Goal: Task Accomplishment & Management: Manage account settings

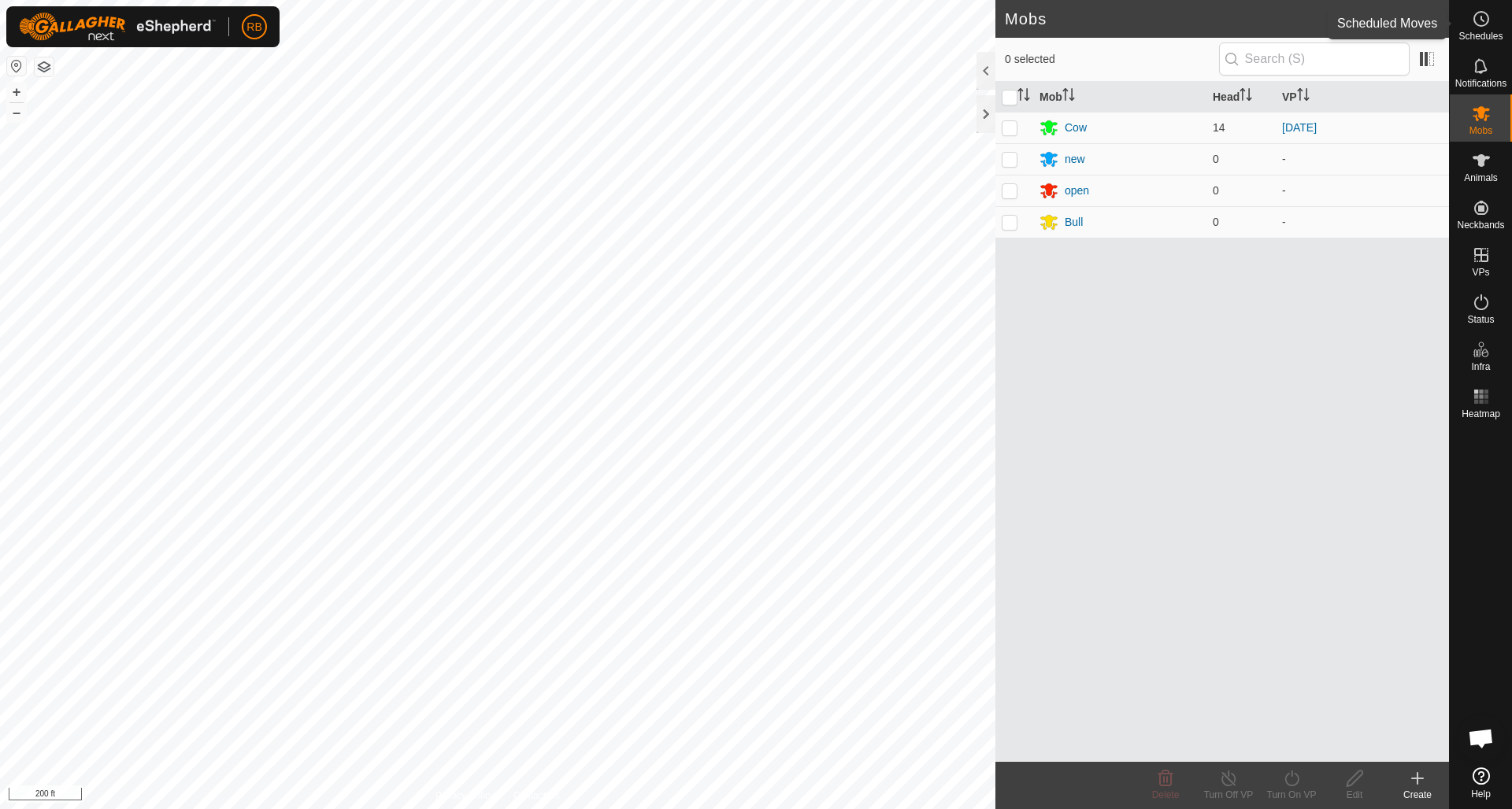
click at [1478, 17] on icon at bounding box center [1481, 18] width 19 height 19
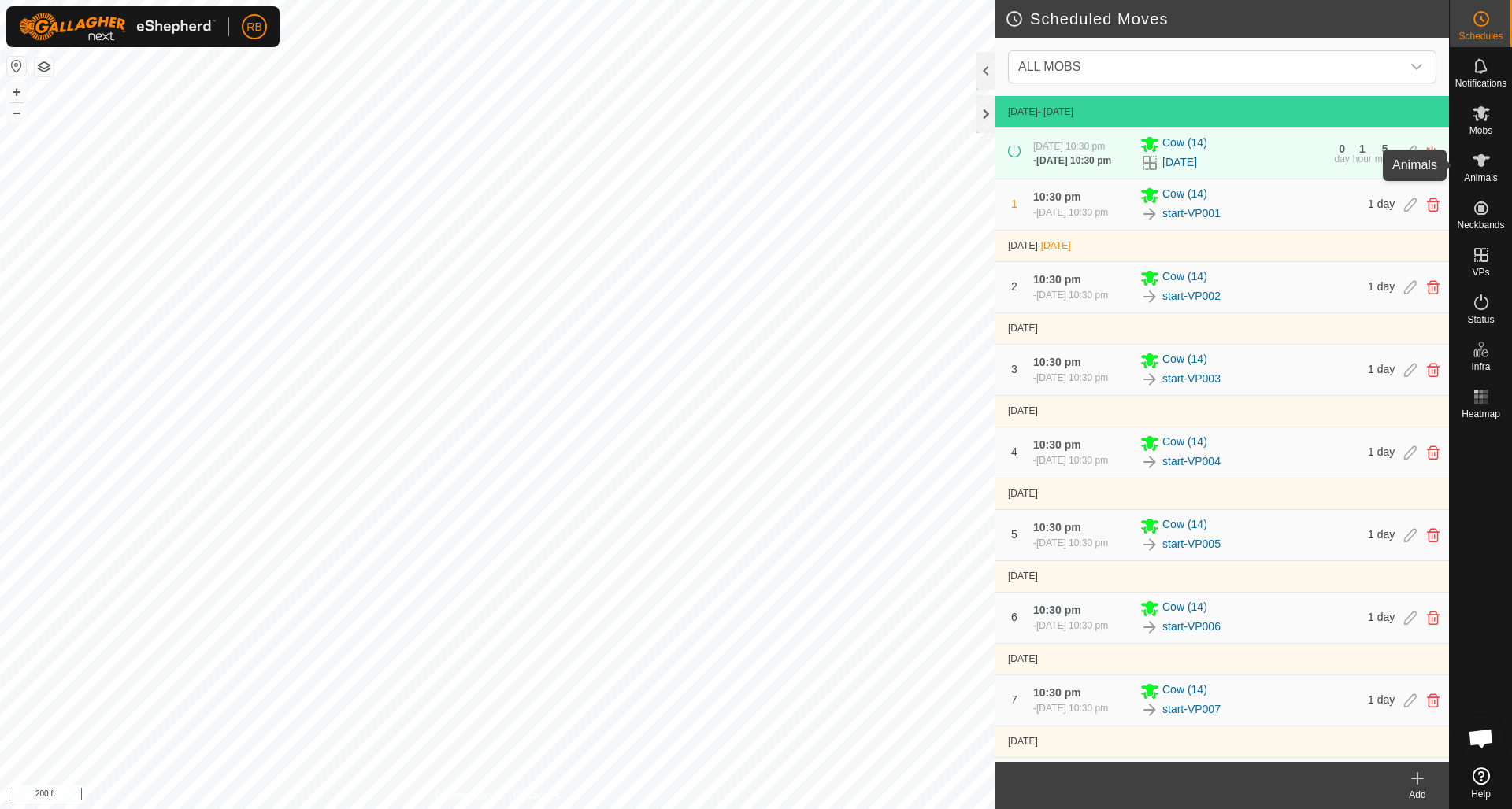
click at [1480, 165] on icon at bounding box center [1481, 160] width 17 height 12
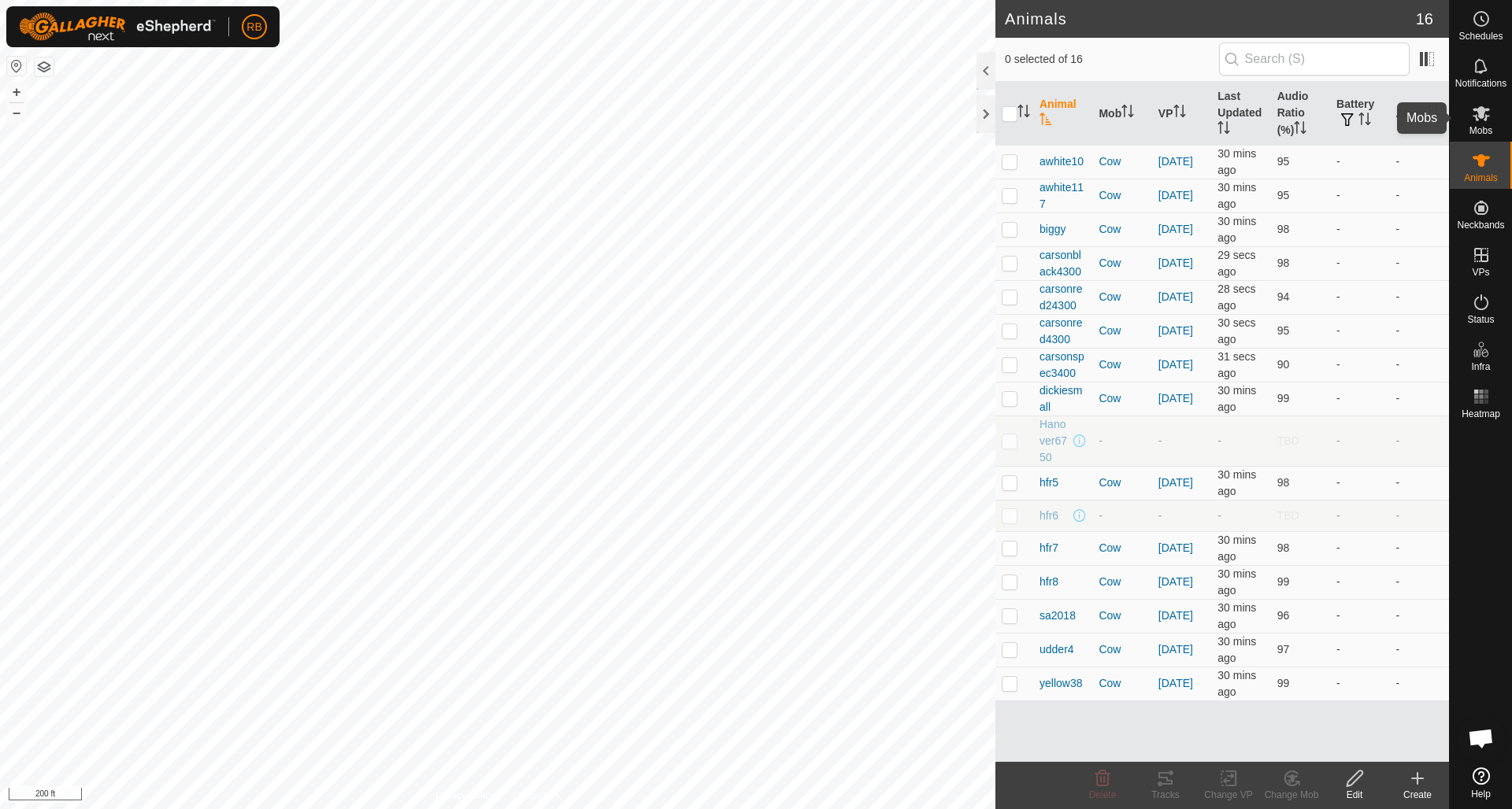
click at [1485, 112] on icon at bounding box center [1481, 114] width 17 height 15
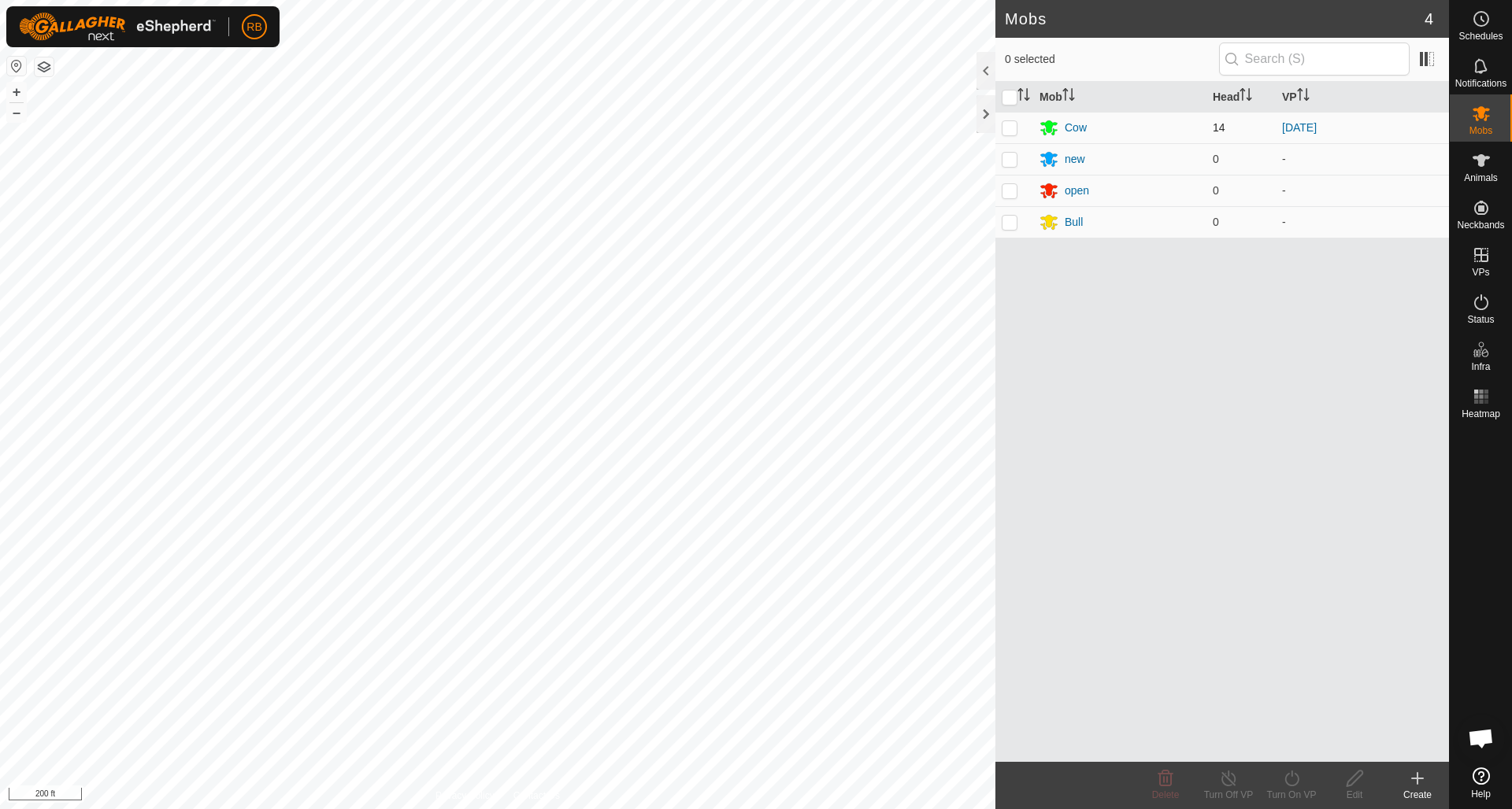
click at [1005, 128] on p-checkbox at bounding box center [1009, 127] width 16 height 12
checkbox input "true"
click at [1294, 777] on icon at bounding box center [1292, 778] width 20 height 19
click at [1296, 713] on link "Later" at bounding box center [1338, 711] width 156 height 31
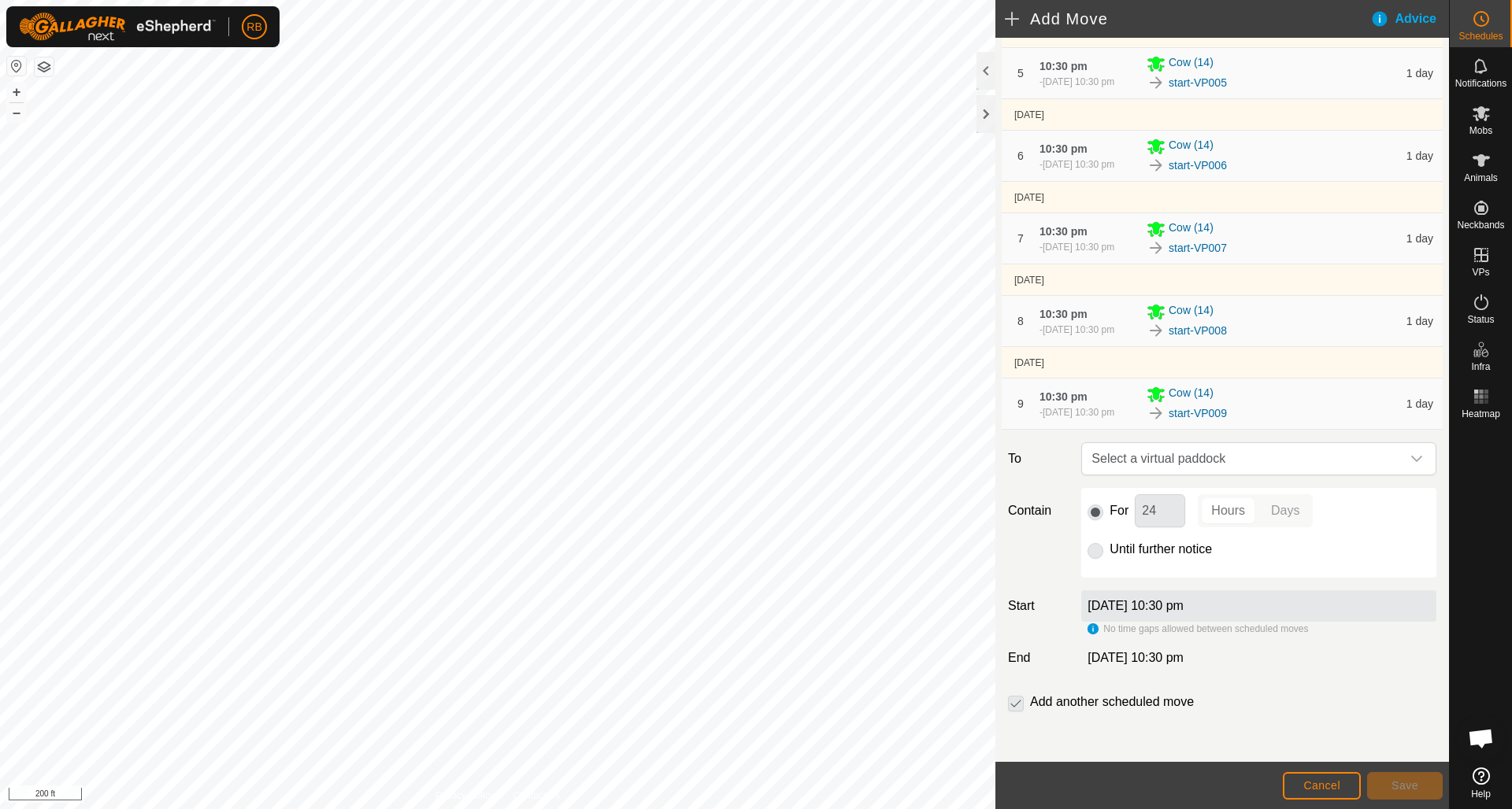
scroll to position [559, 0]
click at [1153, 598] on div "6 Sep 2025, 10:30 pm" at bounding box center [1259, 607] width 355 height 31
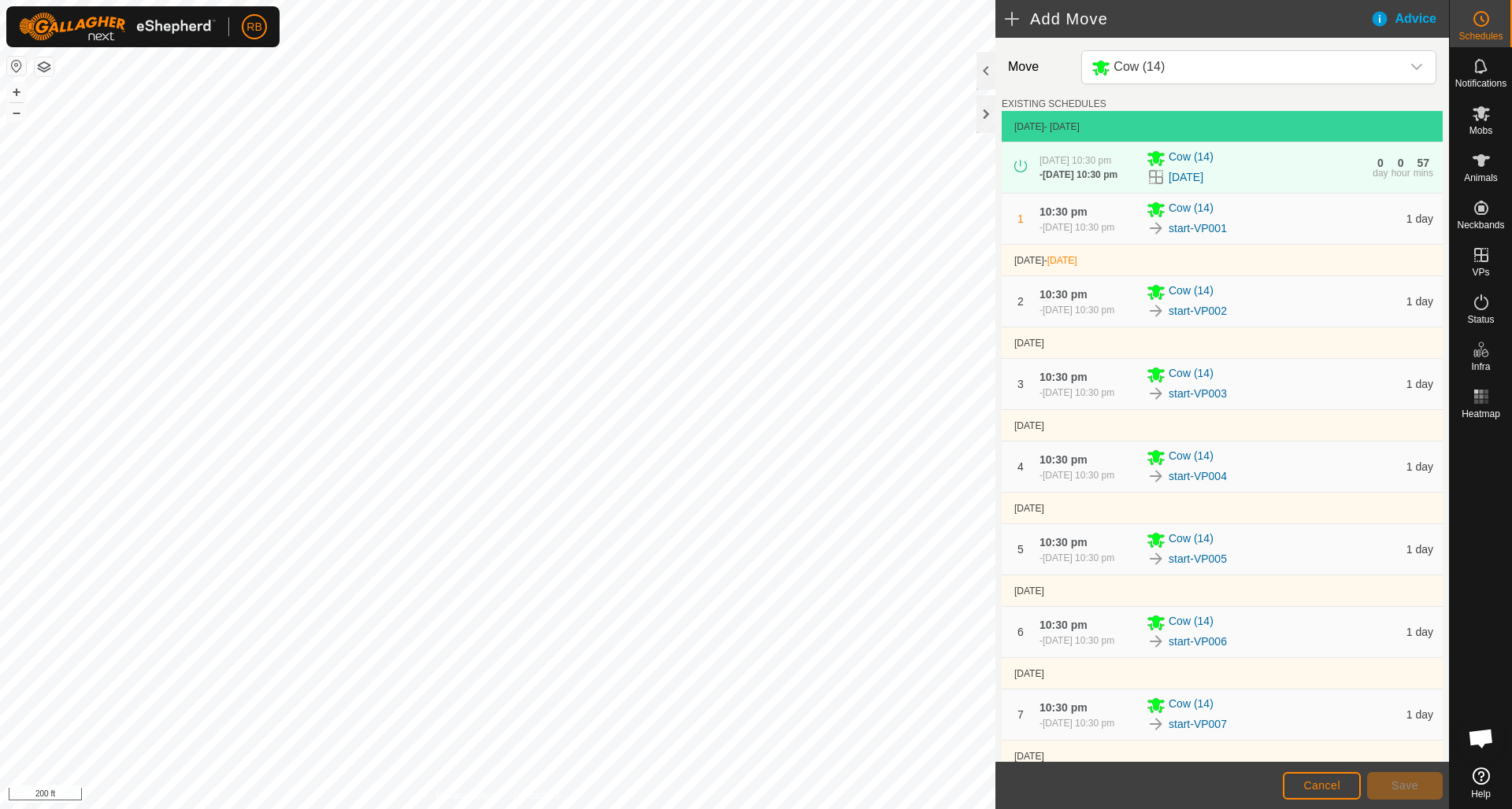
scroll to position [0, 0]
click at [1363, 249] on link "In Rotation" at bounding box center [1381, 255] width 135 height 31
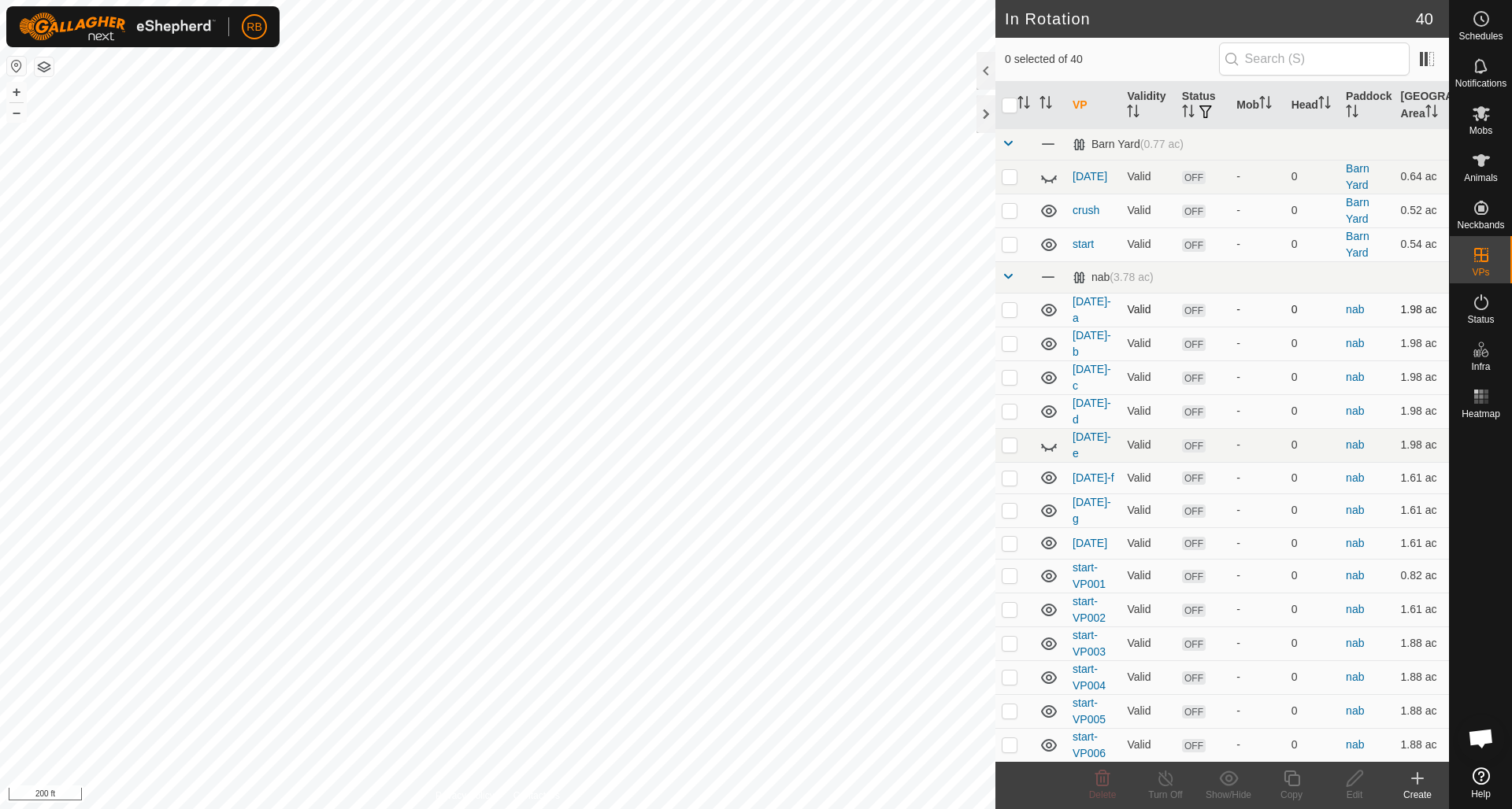
click at [1013, 311] on p-checkbox at bounding box center [1009, 309] width 16 height 12
checkbox input "false"
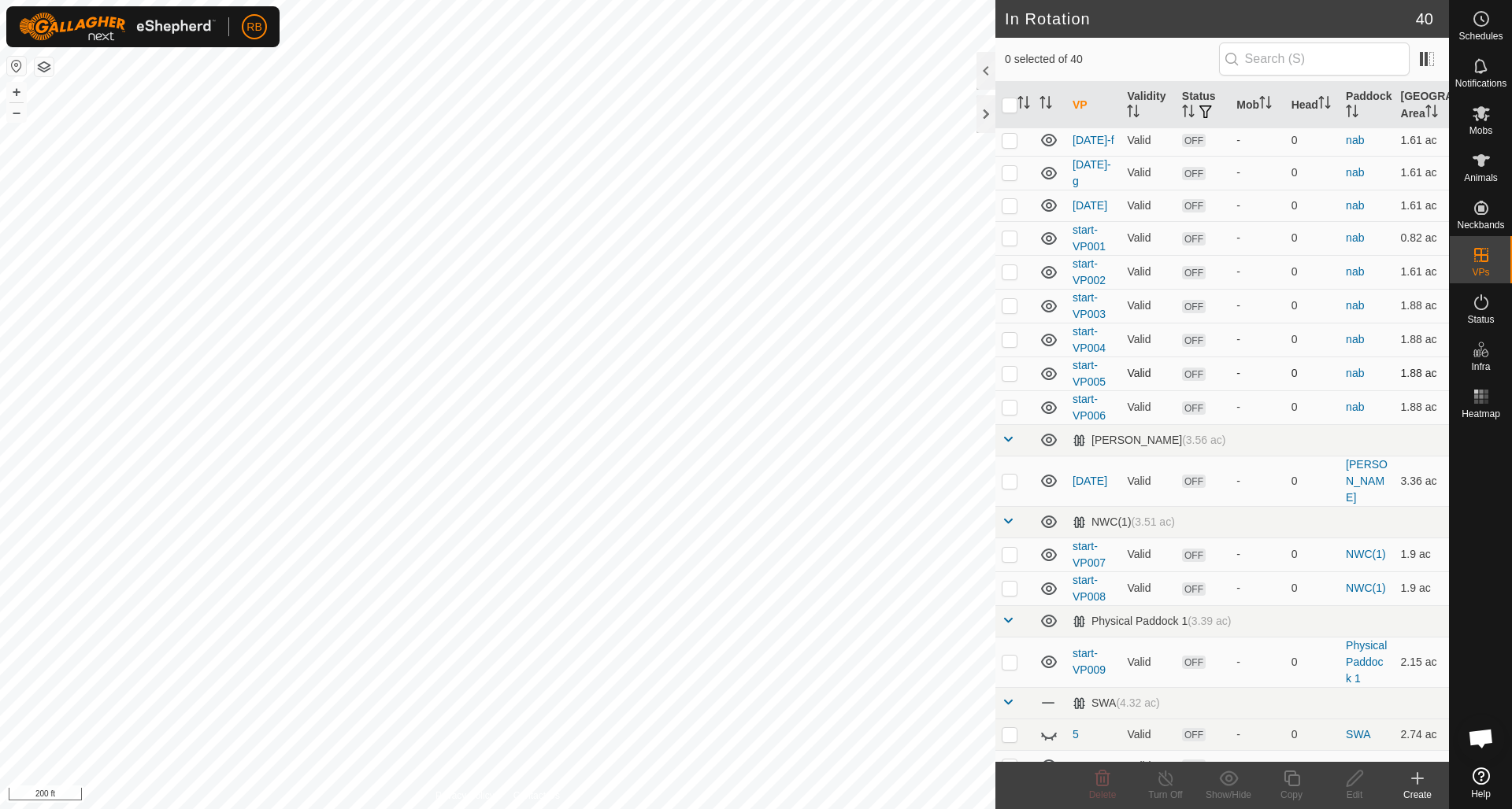
scroll to position [339, 0]
click at [1013, 474] on p-checkbox at bounding box center [1009, 480] width 16 height 12
checkbox input "false"
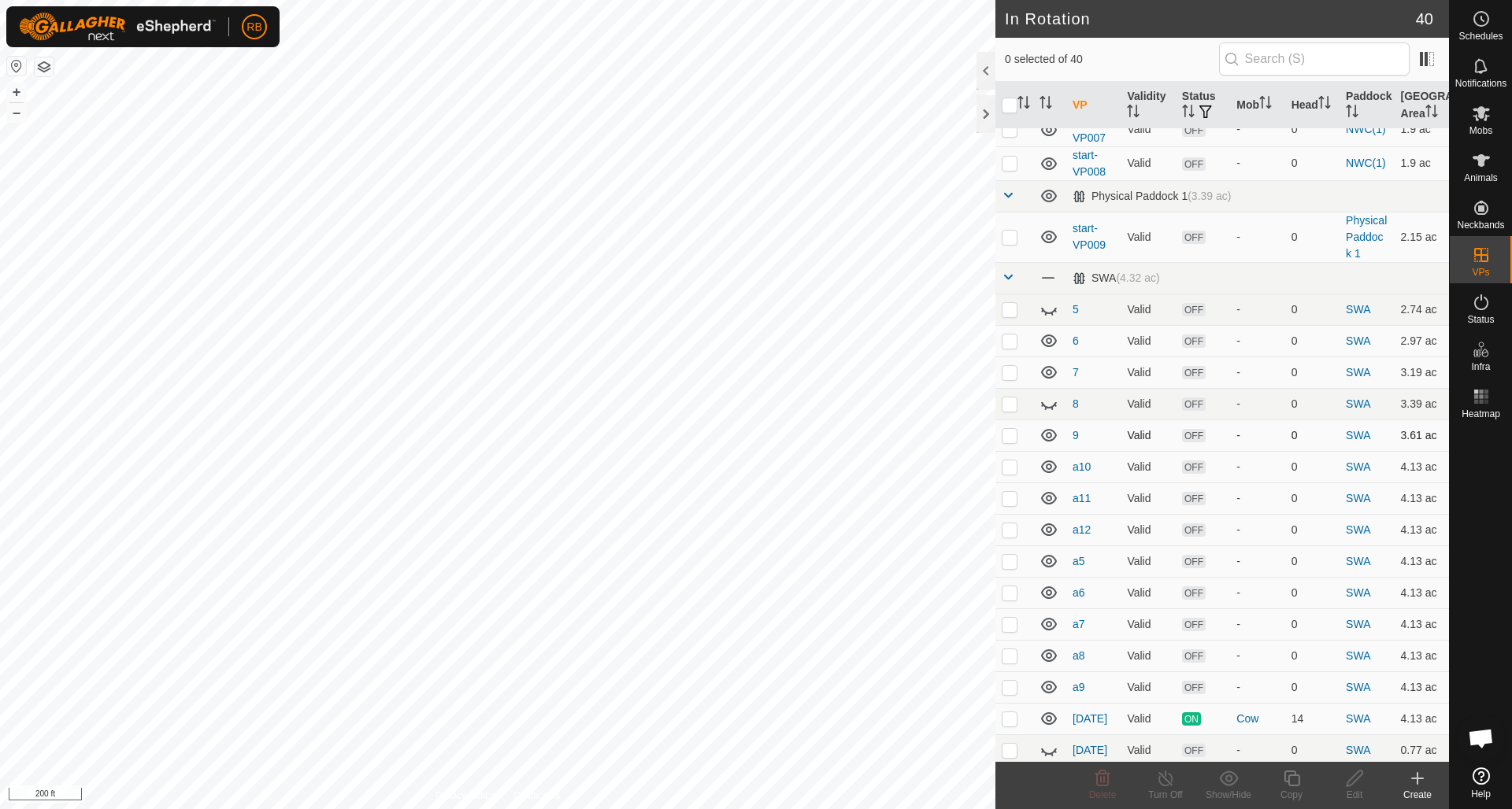
scroll to position [765, 0]
click at [1012, 301] on p-checkbox at bounding box center [1009, 307] width 16 height 12
click at [1047, 297] on icon at bounding box center [1049, 307] width 19 height 19
click at [1009, 301] on p-checkbox at bounding box center [1009, 307] width 16 height 12
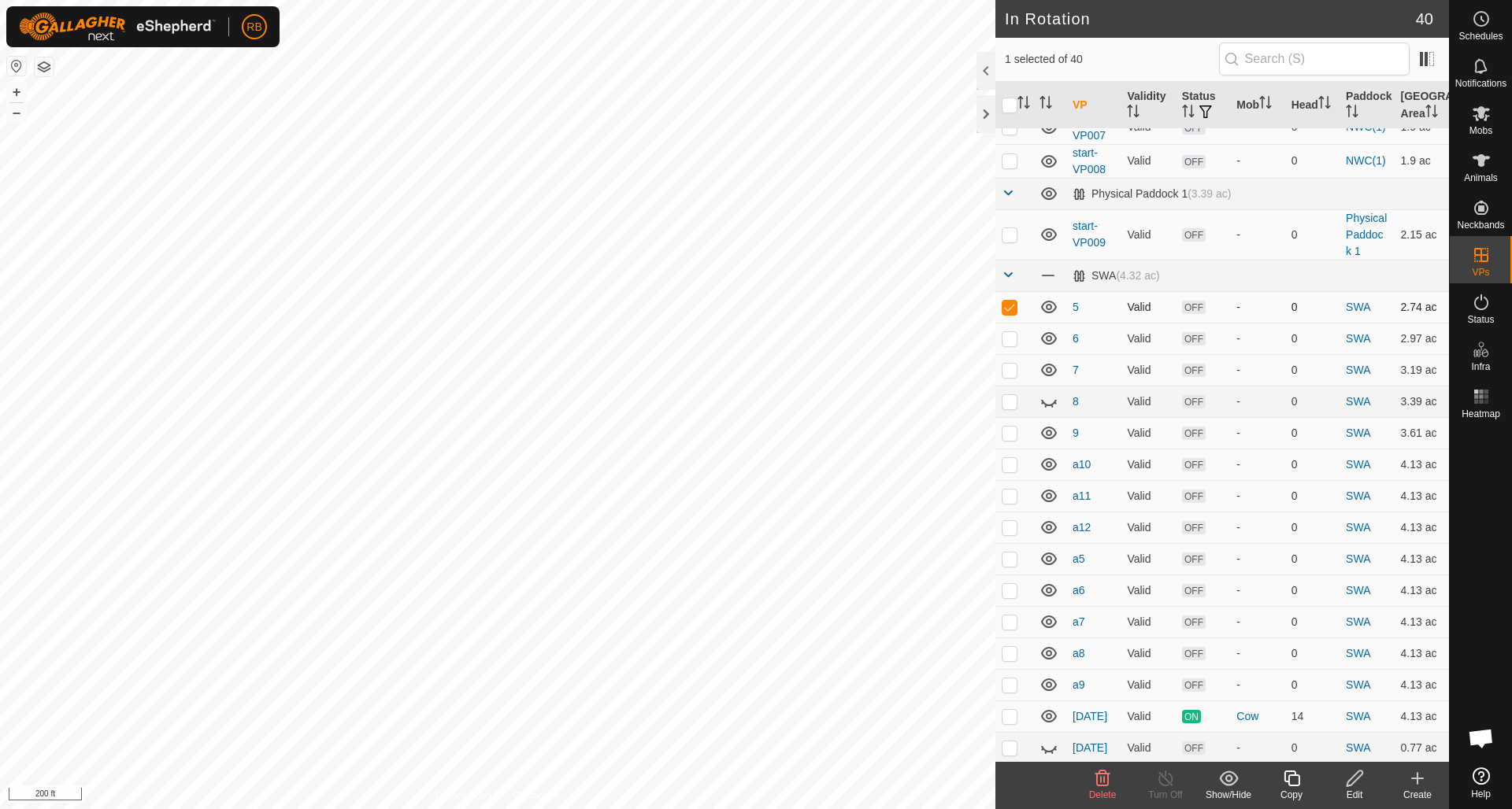
click at [1009, 301] on p-checkbox at bounding box center [1009, 307] width 16 height 12
checkbox input "false"
click at [1012, 521] on p-checkbox at bounding box center [1009, 527] width 16 height 12
click at [1013, 521] on p-checkbox at bounding box center [1009, 527] width 16 height 12
checkbox input "false"
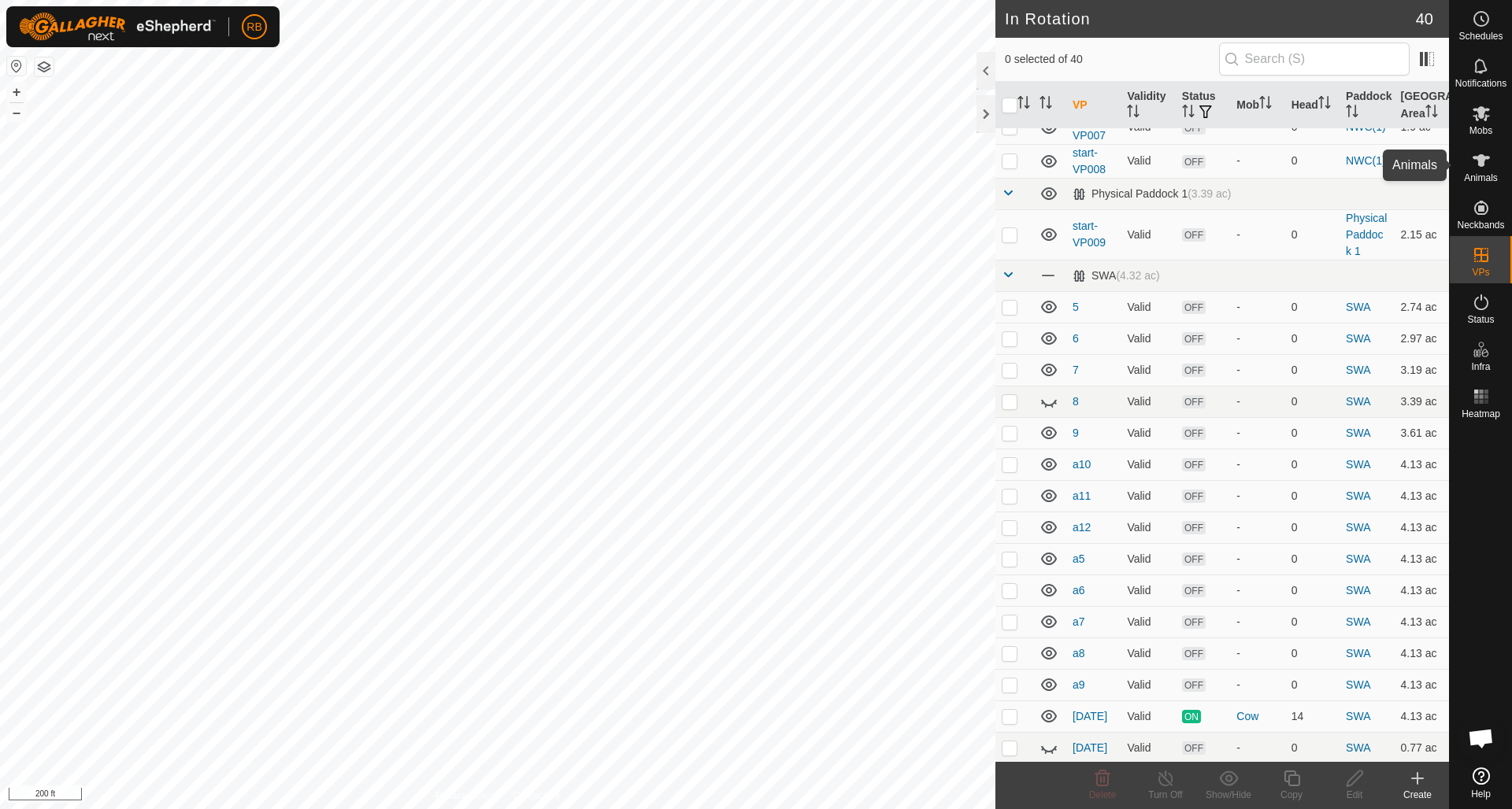
click at [1483, 163] on icon at bounding box center [1481, 160] width 17 height 12
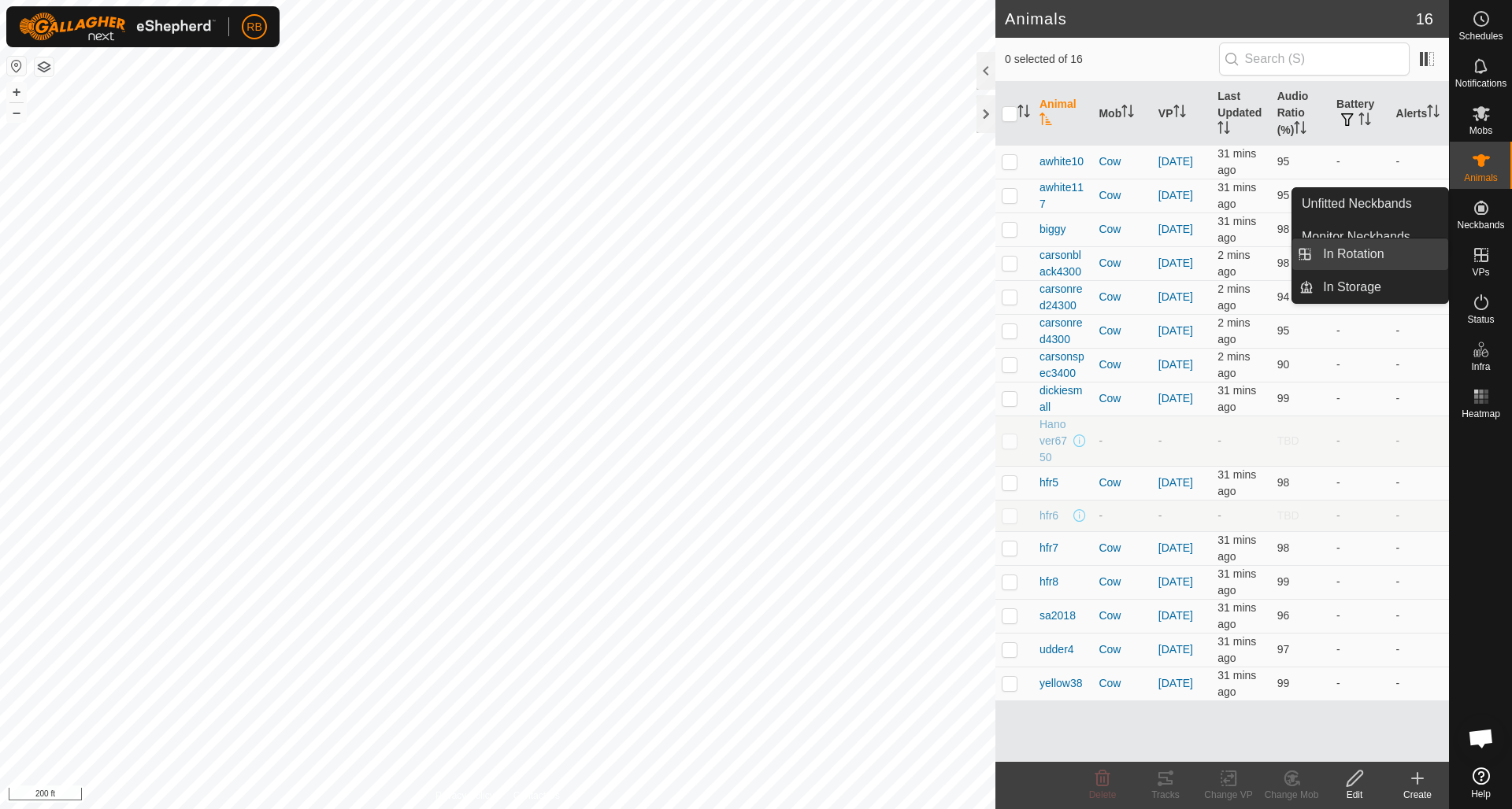
click at [1365, 255] on link "In Rotation" at bounding box center [1381, 255] width 135 height 31
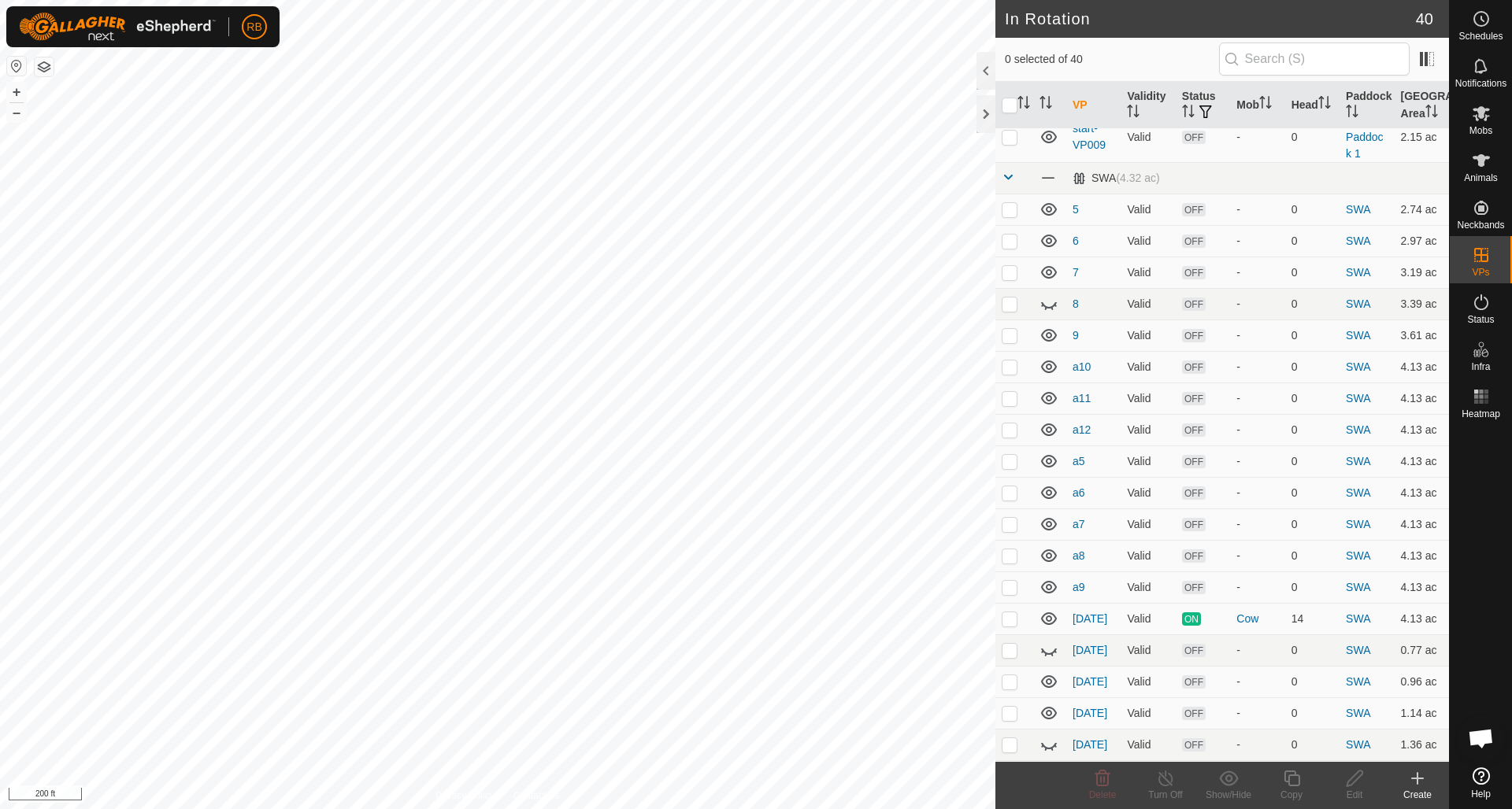
scroll to position [861, 0]
click at [1009, 425] on p-checkbox at bounding box center [1009, 431] width 16 height 12
checkbox input "false"
click at [1014, 457] on p-checkbox at bounding box center [1009, 463] width 16 height 12
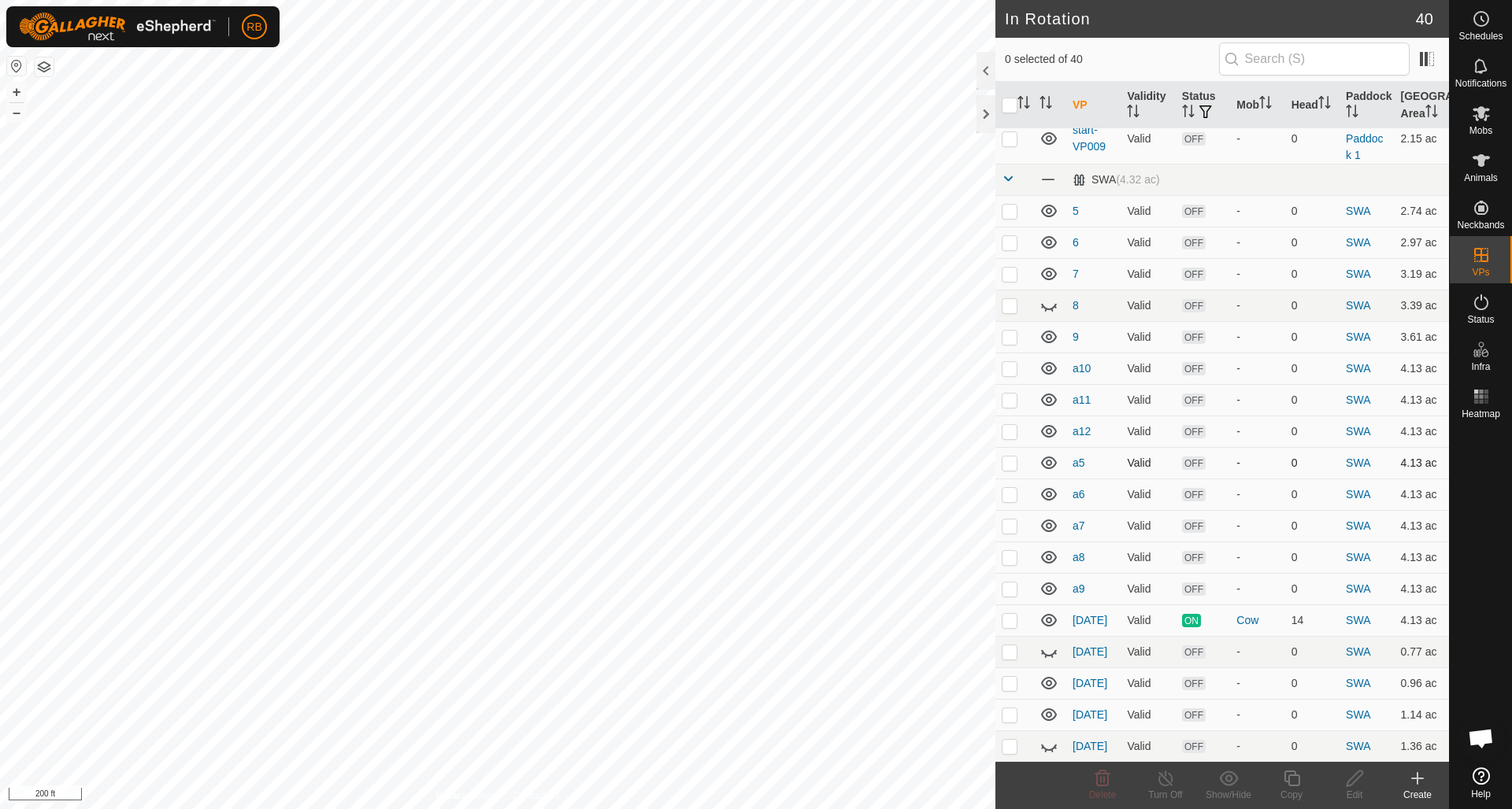
checkbox input "true"
click at [1483, 14] on icon at bounding box center [1481, 18] width 19 height 19
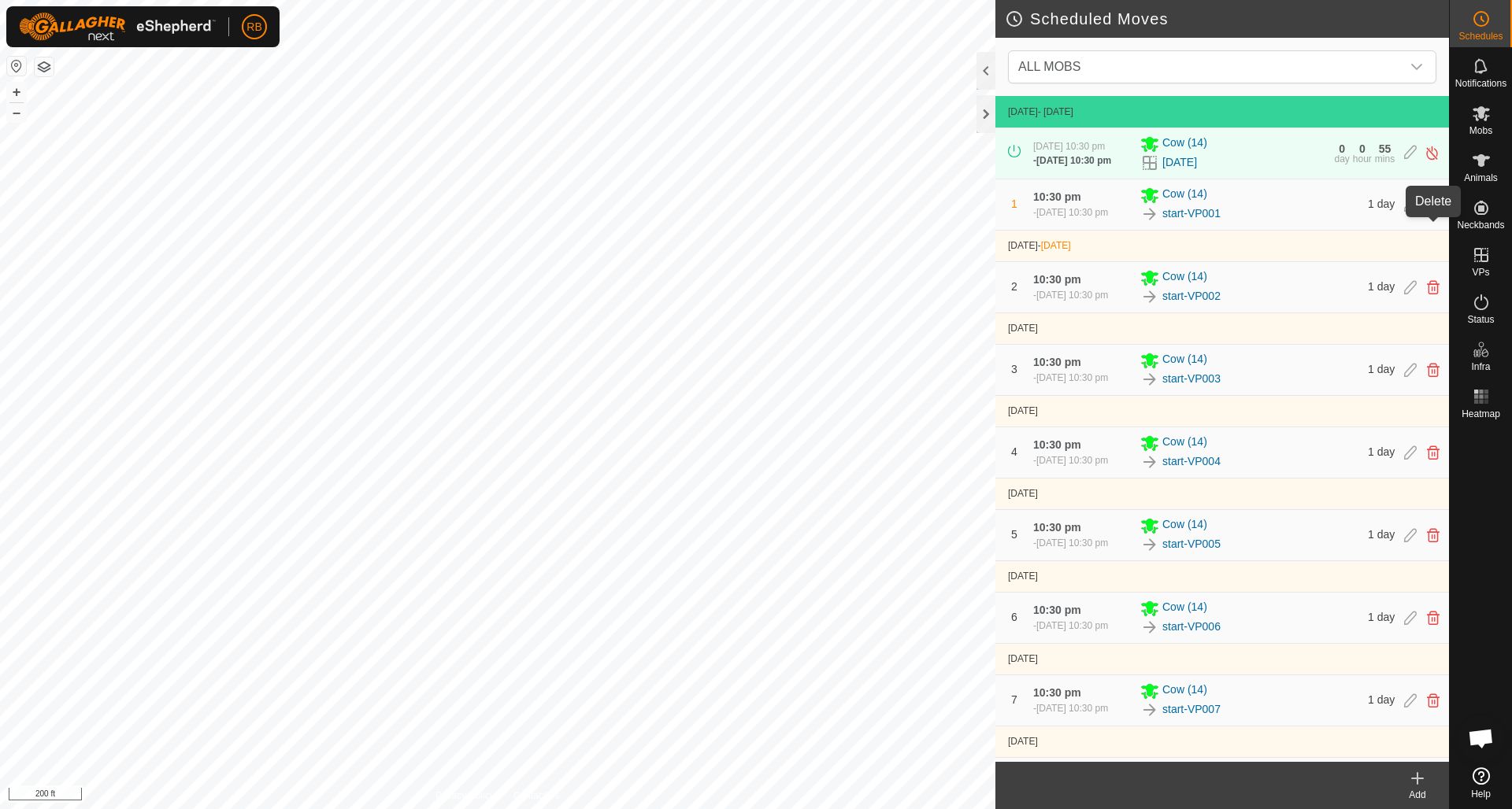
click at [1433, 212] on icon at bounding box center [1433, 204] width 12 height 14
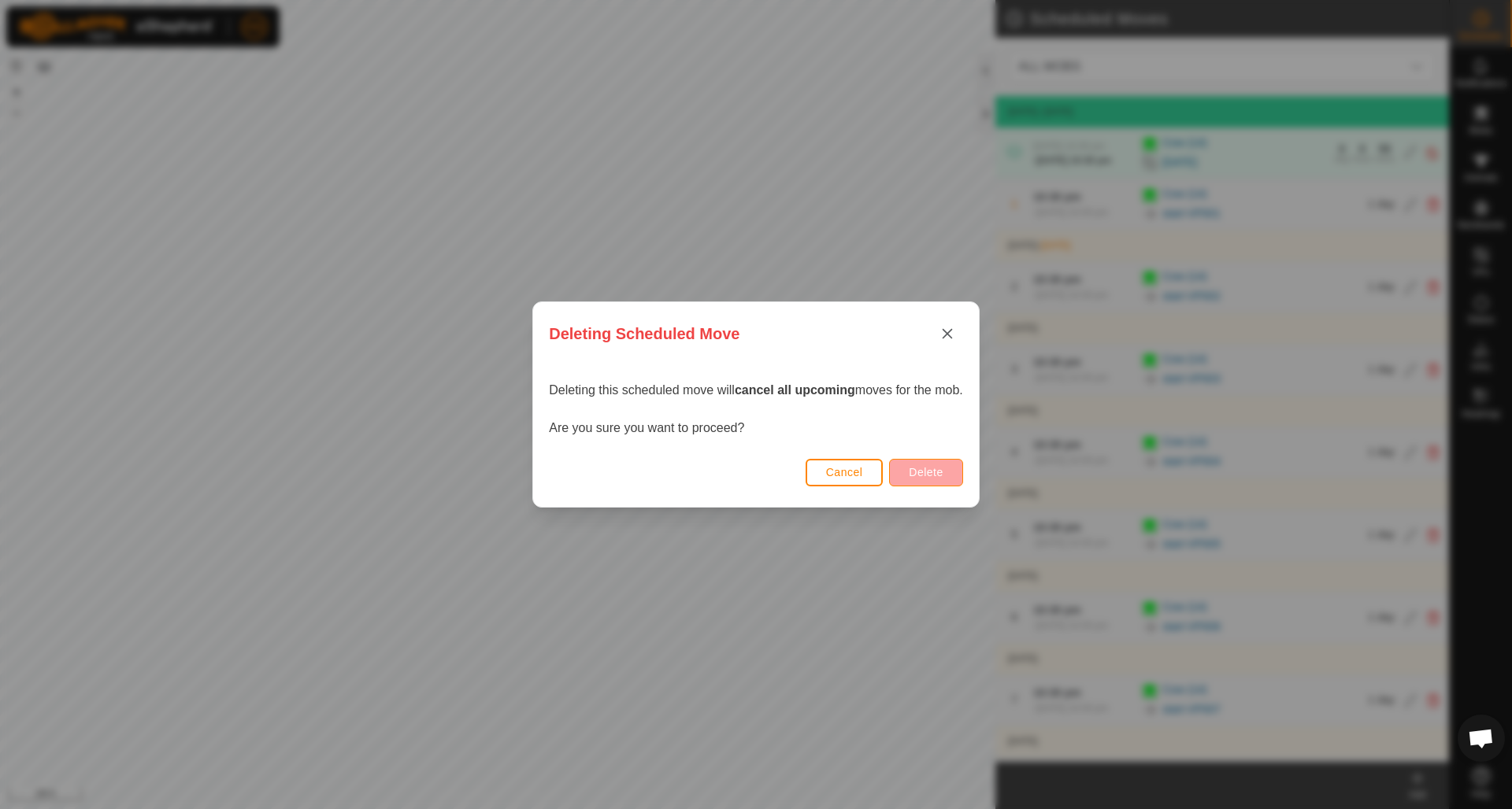
click at [939, 478] on button "Delete" at bounding box center [926, 472] width 74 height 27
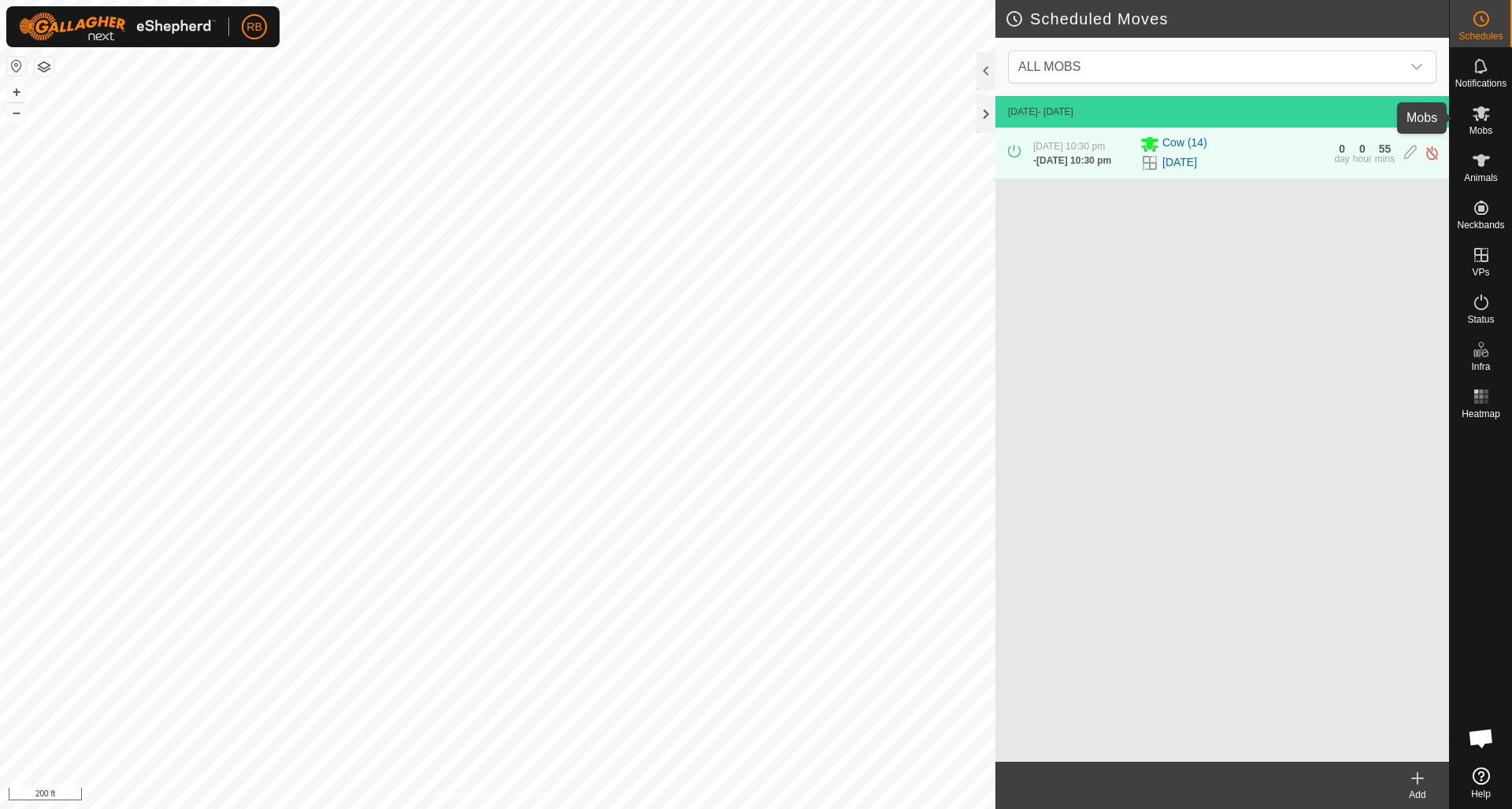
click at [1480, 111] on icon at bounding box center [1481, 114] width 17 height 15
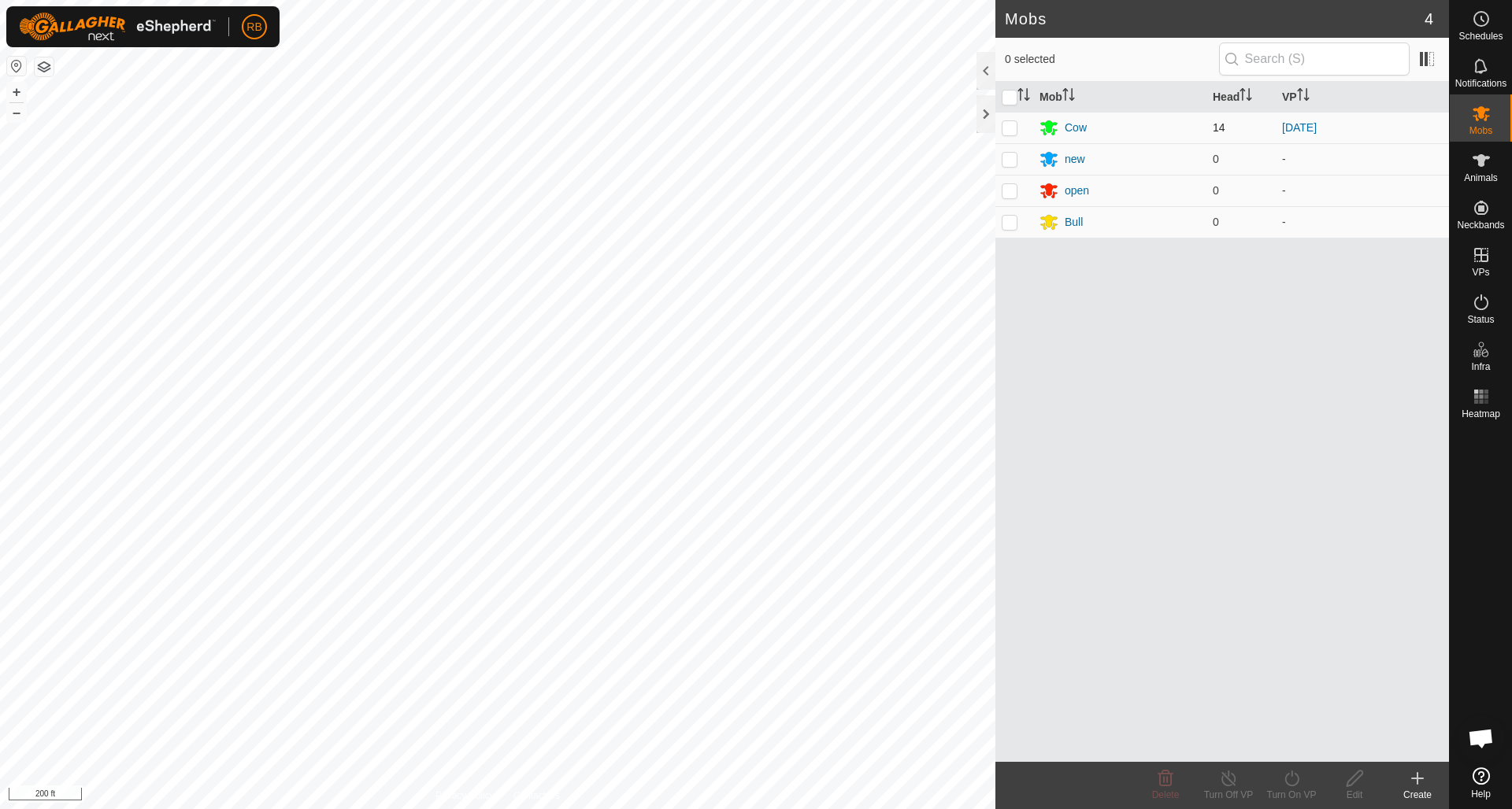
click at [1012, 125] on p-checkbox at bounding box center [1009, 127] width 16 height 12
checkbox input "true"
click at [1290, 780] on icon at bounding box center [1292, 778] width 20 height 19
click at [1288, 715] on link "Later" at bounding box center [1338, 711] width 156 height 31
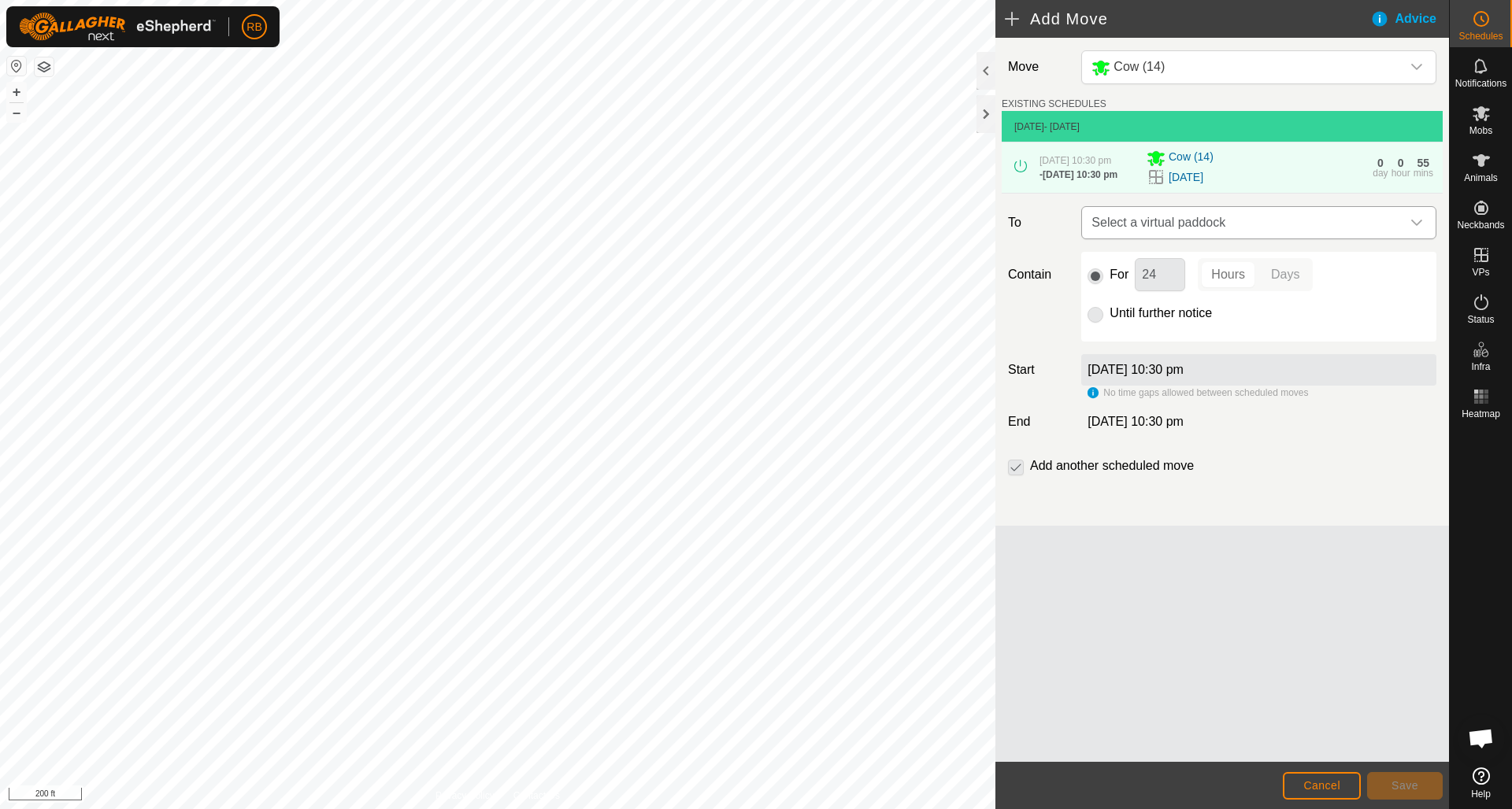
click at [1414, 229] on icon "dropdown trigger" at bounding box center [1416, 222] width 12 height 12
click at [1419, 229] on icon "dropdown trigger" at bounding box center [1416, 222] width 12 height 12
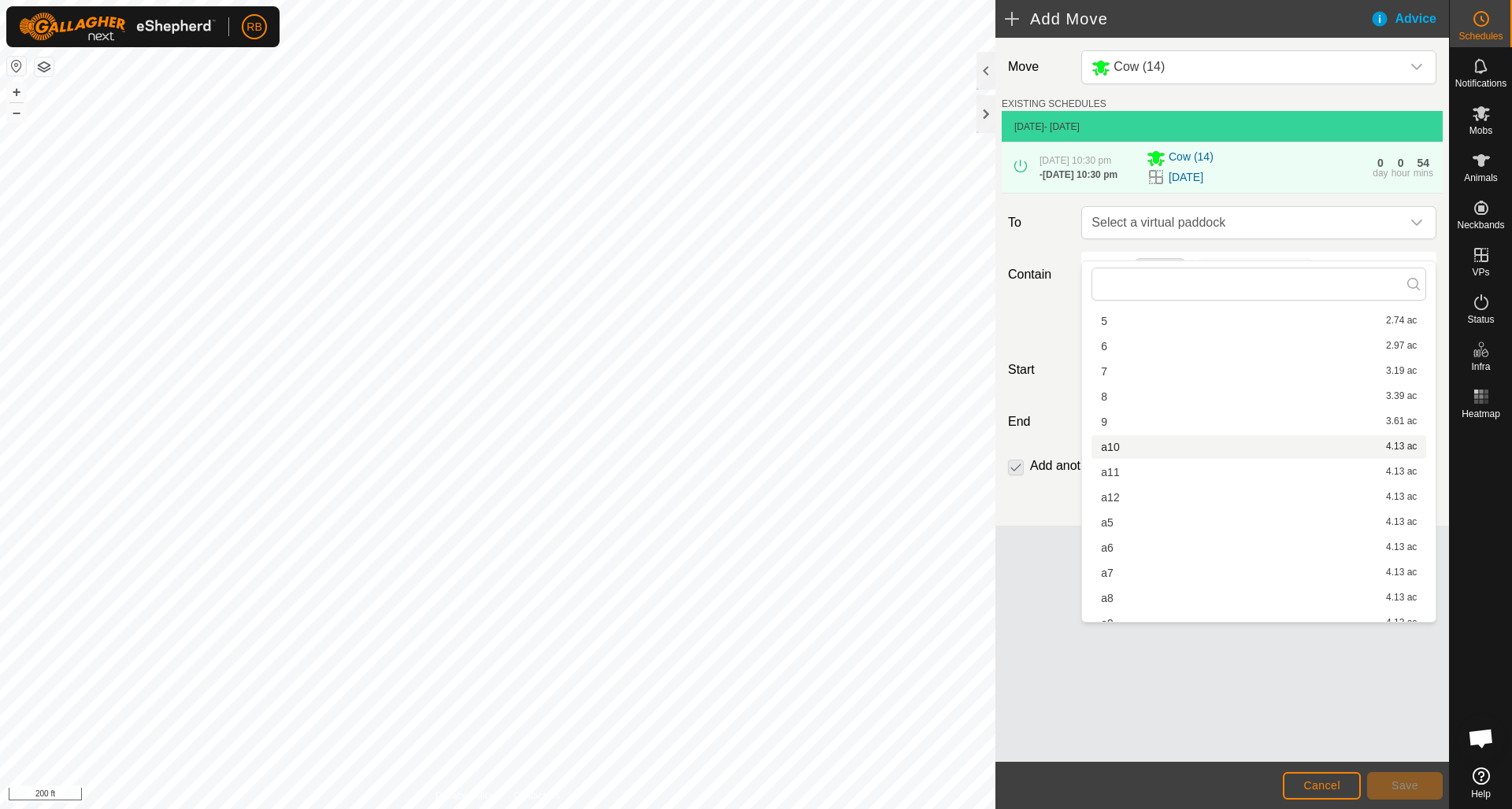
scroll to position [745, 0]
click at [1118, 497] on li "a12 4.13 ac" at bounding box center [1258, 497] width 335 height 24
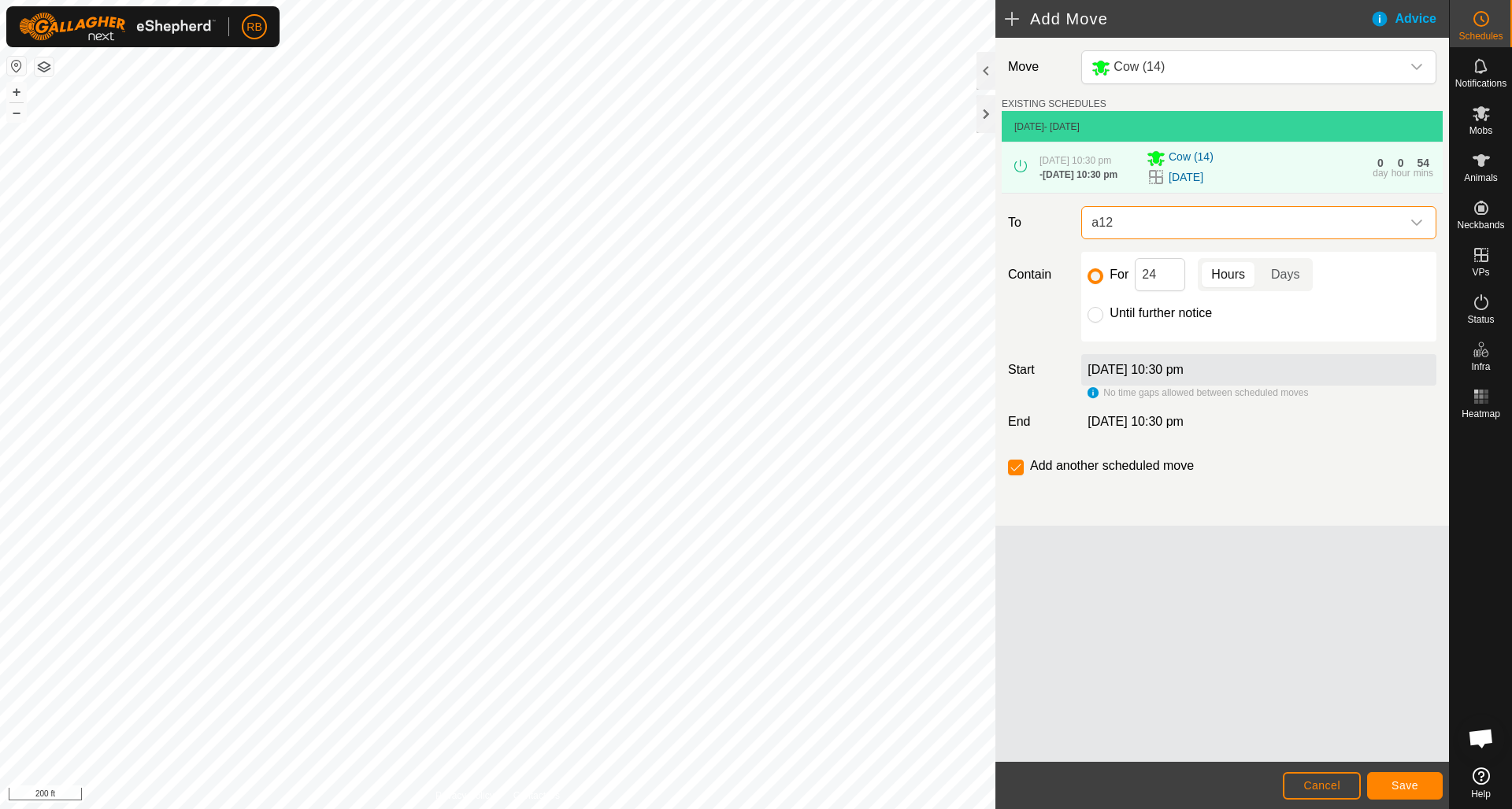
click at [1405, 785] on span "Save" at bounding box center [1405, 785] width 26 height 12
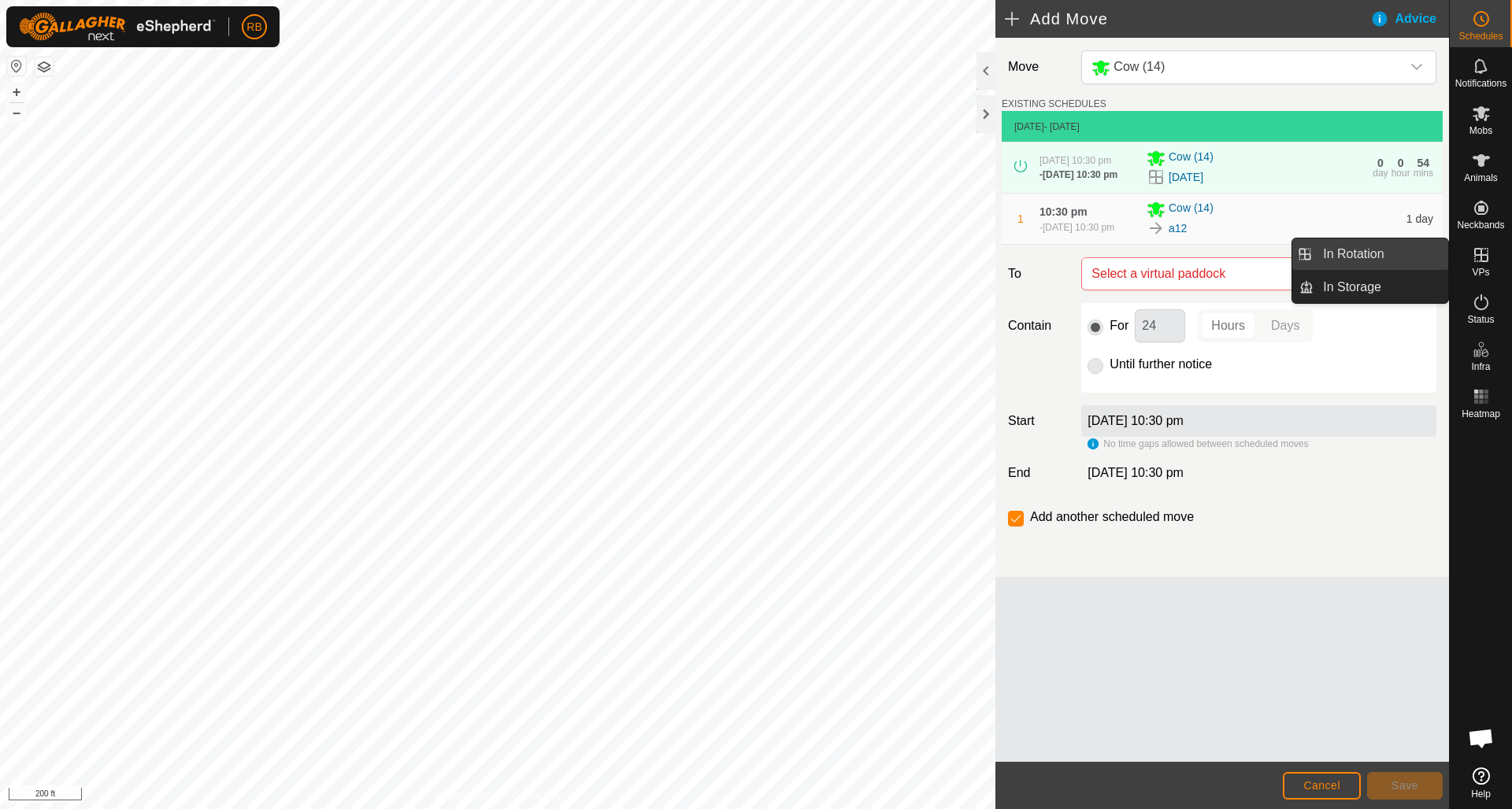
click at [1356, 252] on link "In Rotation" at bounding box center [1381, 255] width 135 height 31
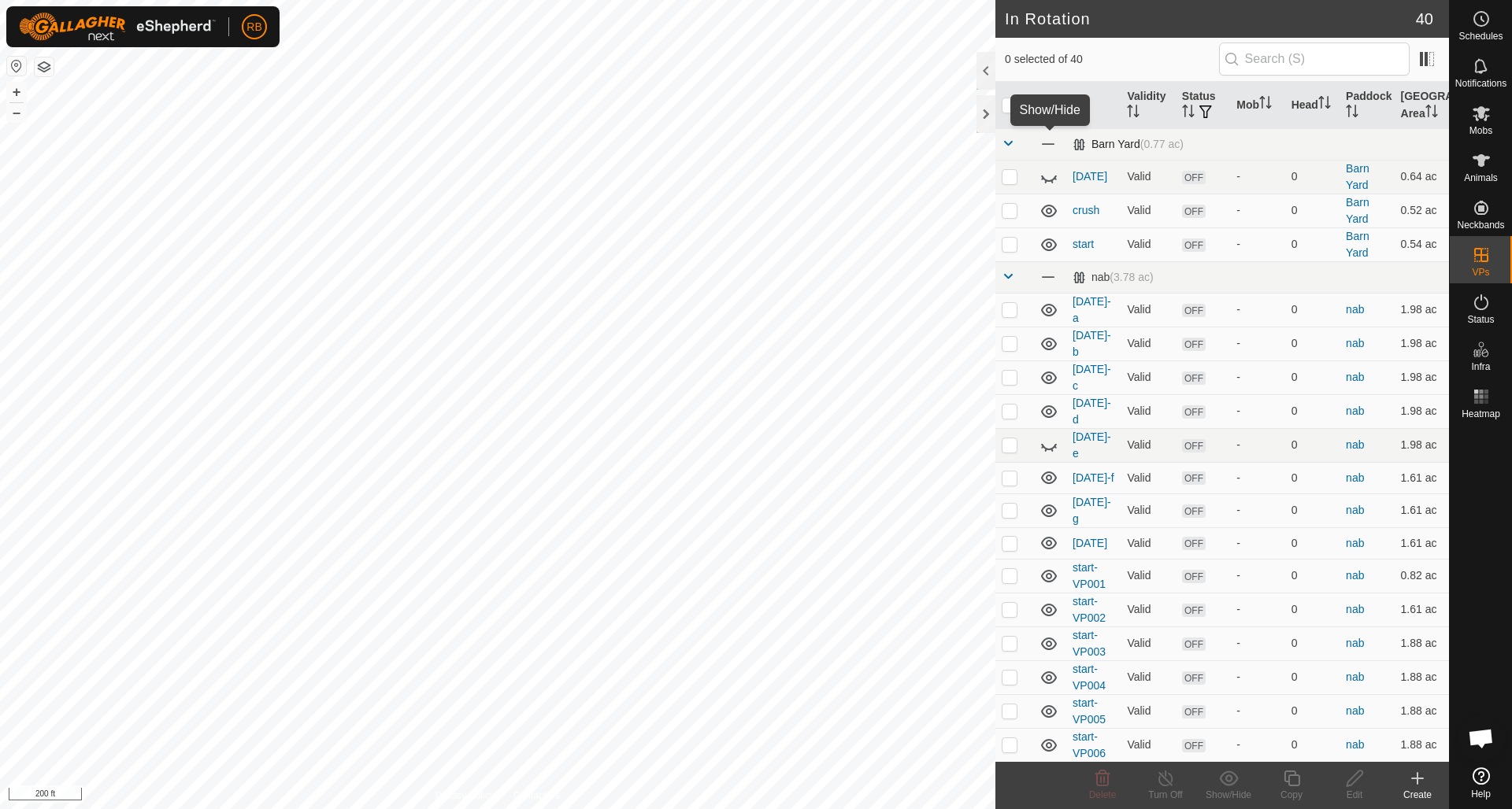
click at [1049, 145] on span at bounding box center [1048, 144] width 17 height 17
click at [1050, 276] on span at bounding box center [1048, 277] width 17 height 17
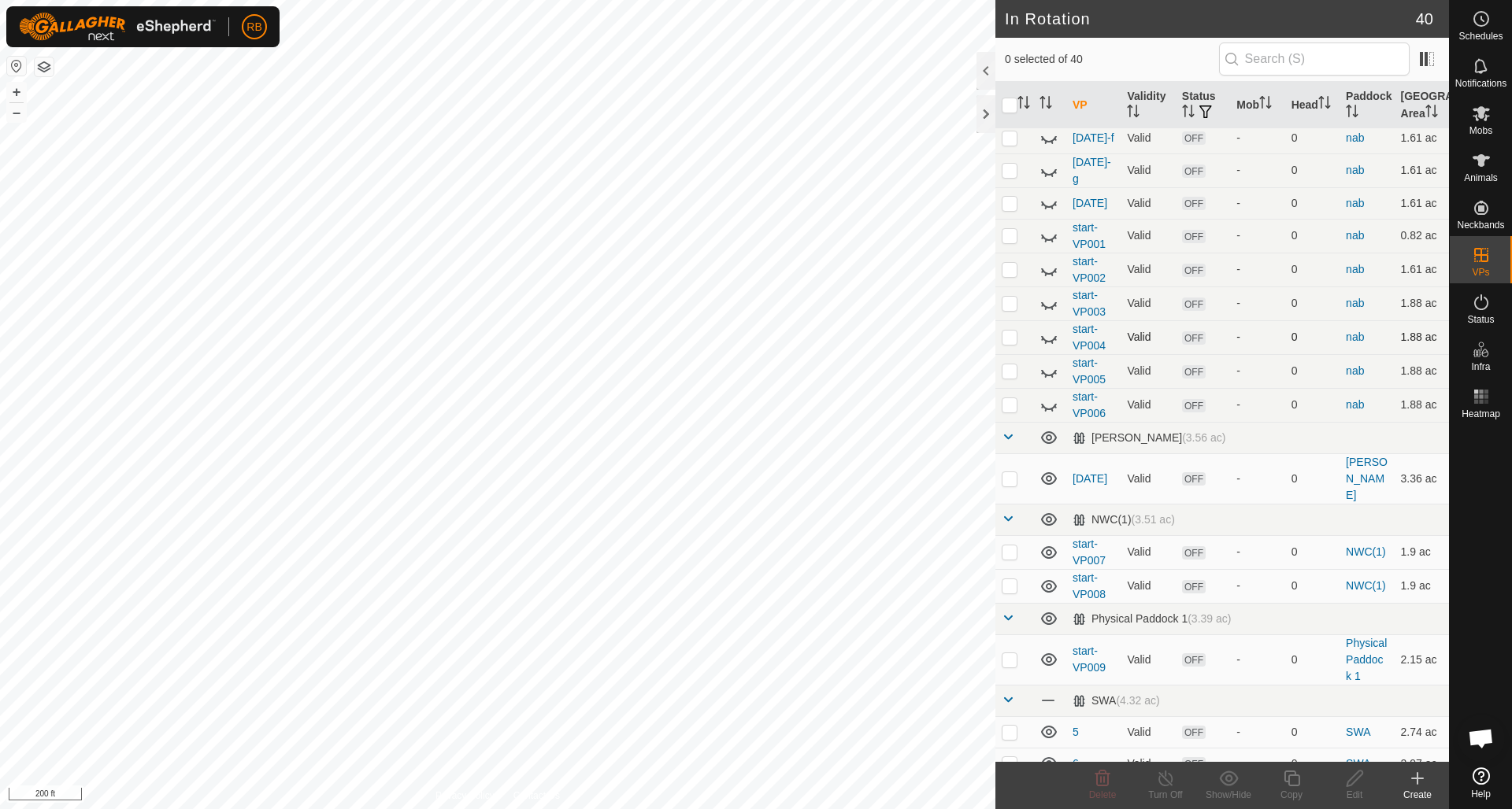
scroll to position [343, 0]
click at [1051, 428] on icon at bounding box center [1049, 434] width 16 height 12
click at [1058, 507] on icon at bounding box center [1049, 516] width 19 height 19
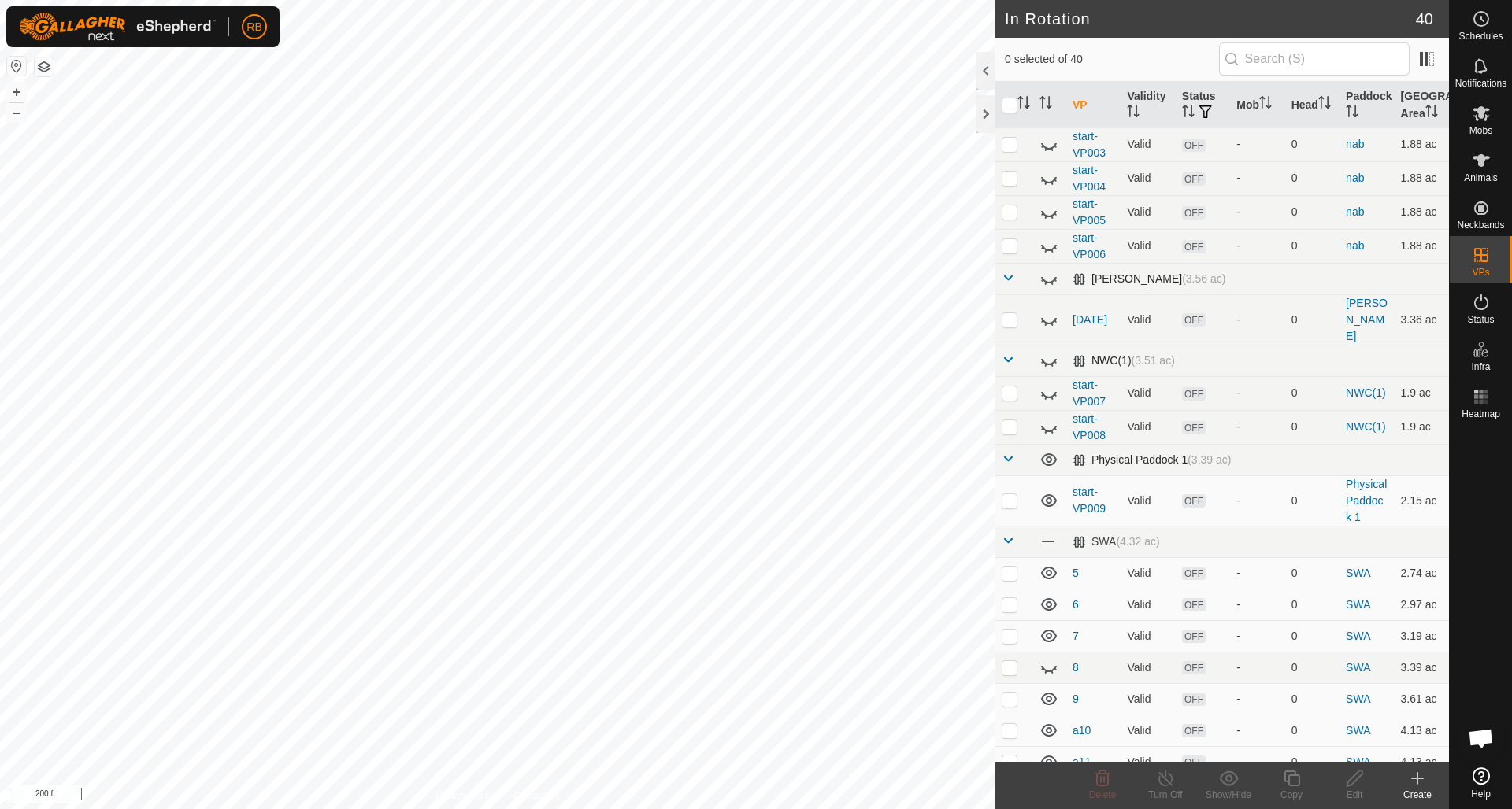
scroll to position [500, 0]
click at [1050, 453] on icon at bounding box center [1049, 459] width 16 height 12
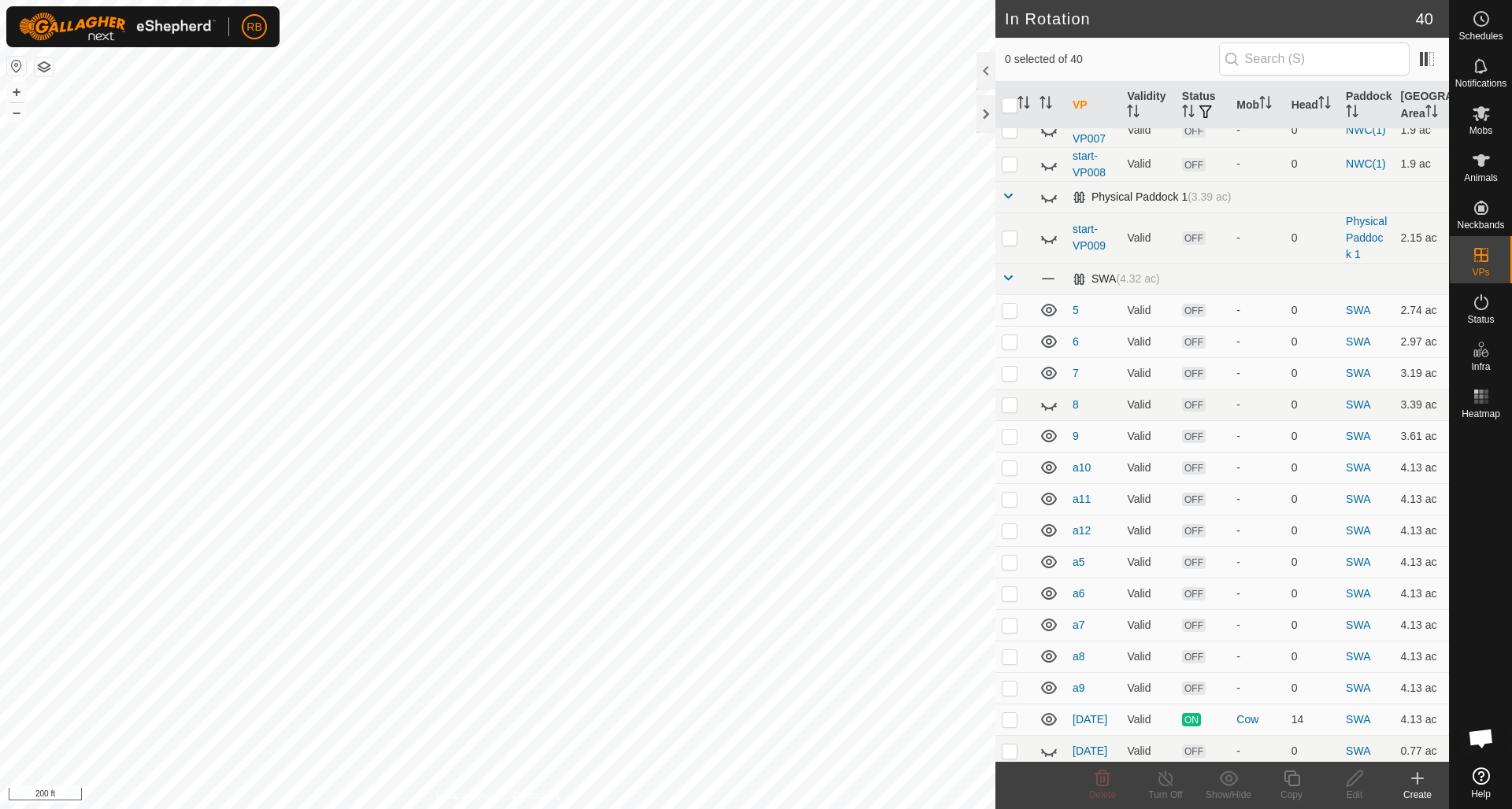
scroll to position [763, 0]
click at [1047, 269] on span at bounding box center [1048, 278] width 17 height 17
click at [1051, 521] on icon at bounding box center [1049, 530] width 19 height 19
click at [1049, 709] on icon at bounding box center [1049, 718] width 19 height 19
click at [1483, 21] on icon at bounding box center [1482, 19] width 2 height 5
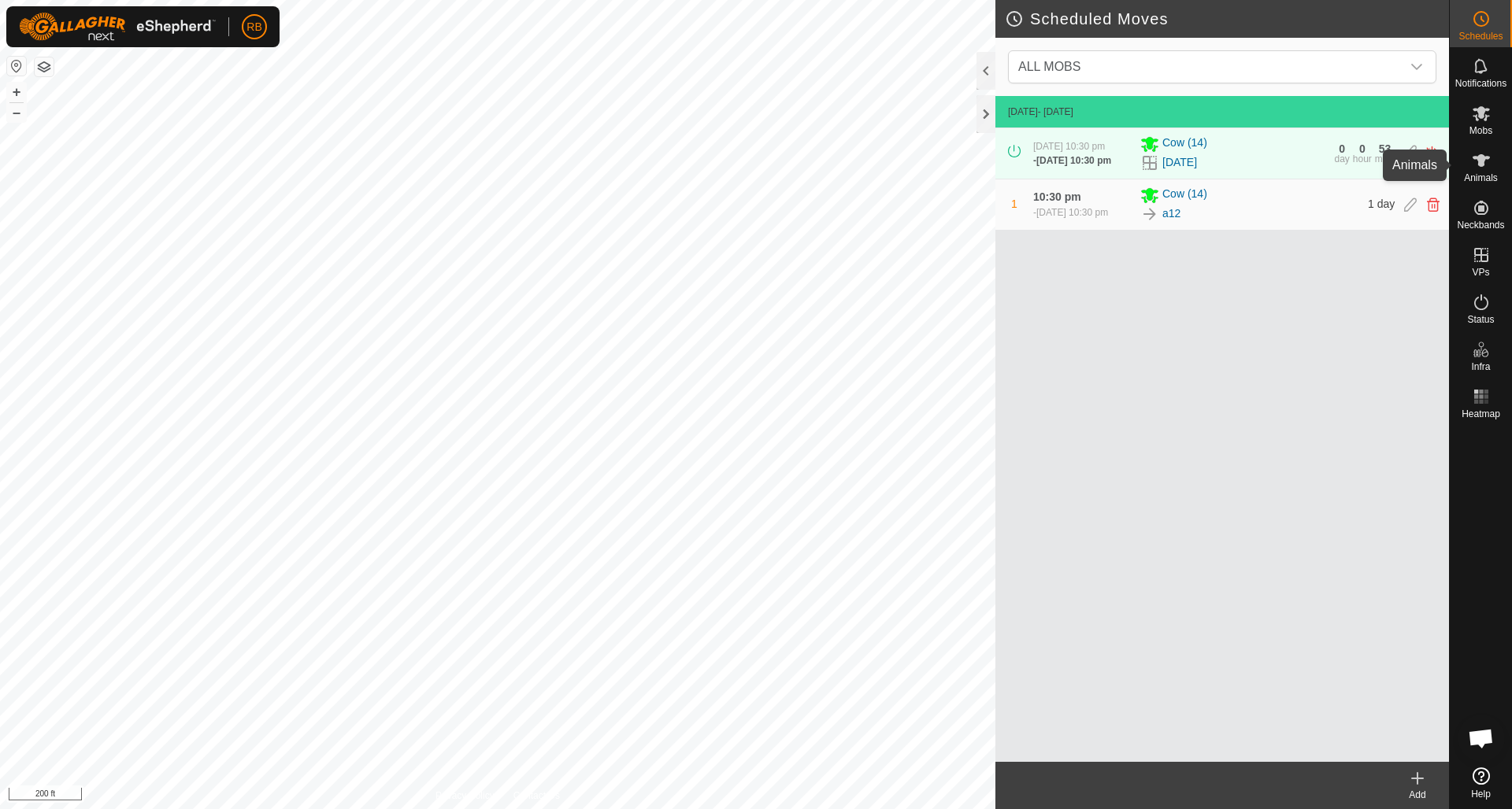
click at [1484, 166] on icon at bounding box center [1481, 160] width 19 height 19
